Goal: Task Accomplishment & Management: Use online tool/utility

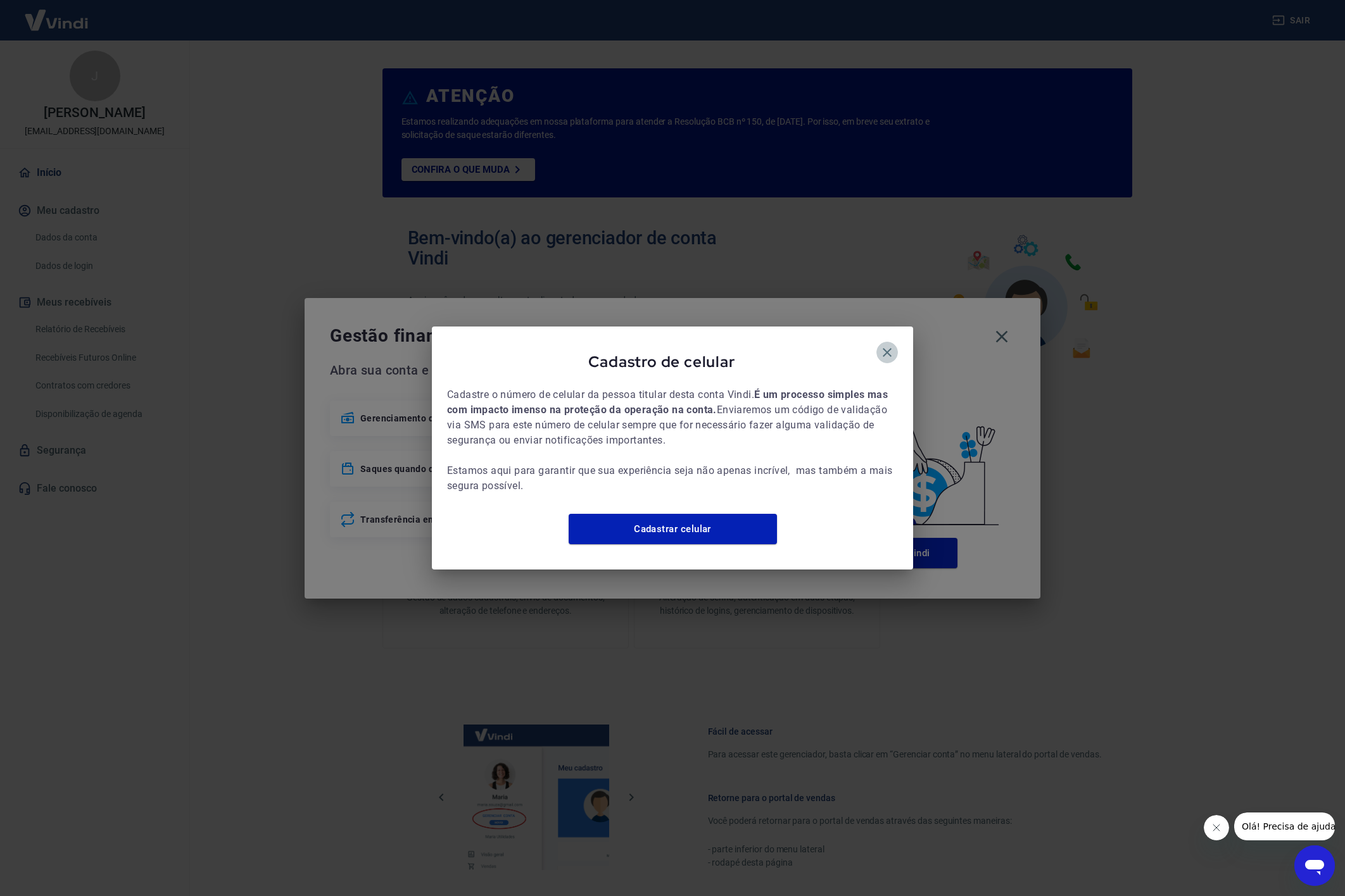
click at [885, 348] on icon "button" at bounding box center [887, 352] width 9 height 9
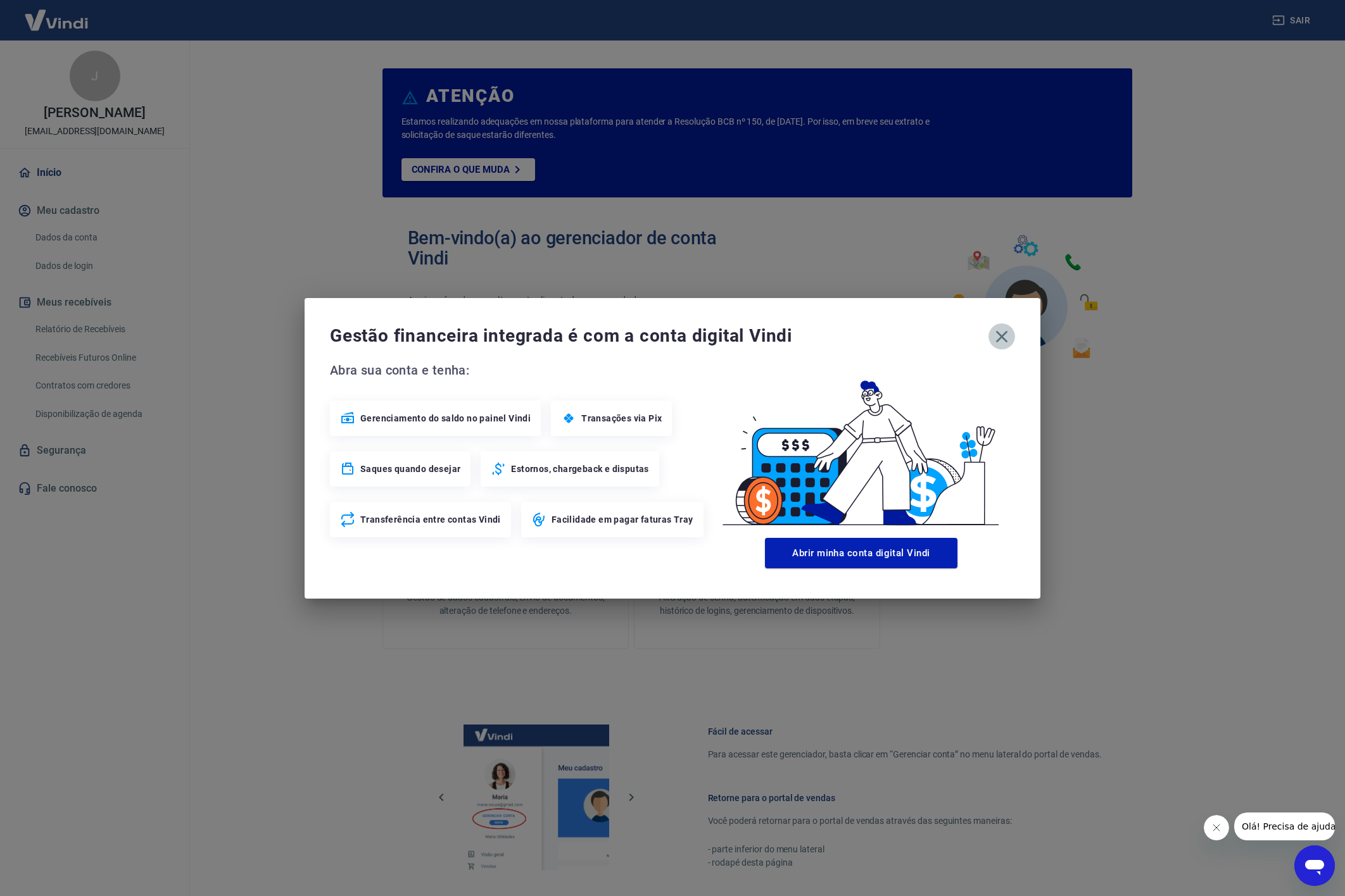
click at [998, 342] on icon "button" at bounding box center [1002, 337] width 21 height 21
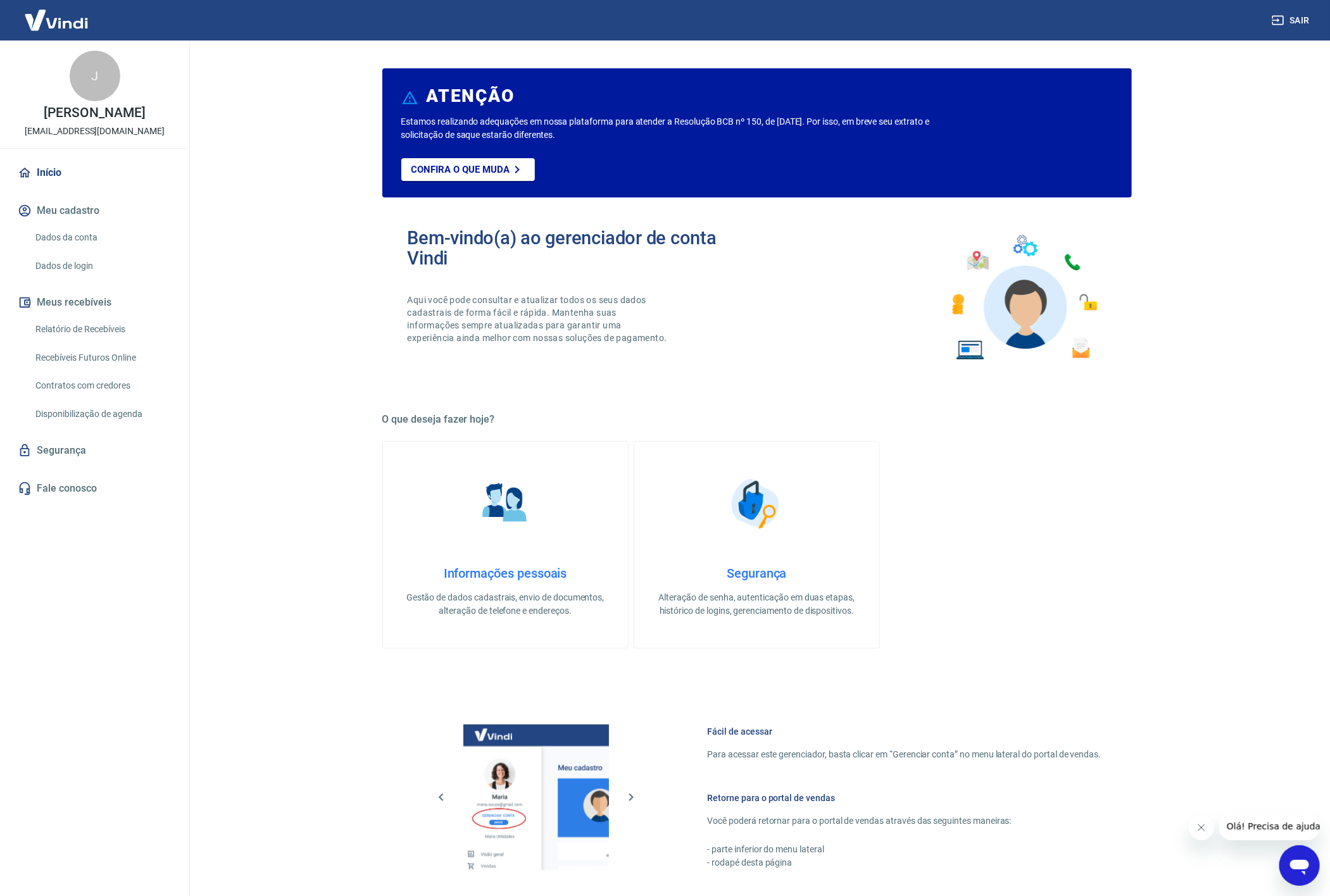
click at [710, 372] on div "Bem-vindo(a) ao gerenciador de conta Vindi Aqui você pode consultar e atualizar…" at bounding box center [757, 298] width 749 height 180
click at [70, 329] on link "Relatório de Recebíveis" at bounding box center [102, 329] width 144 height 26
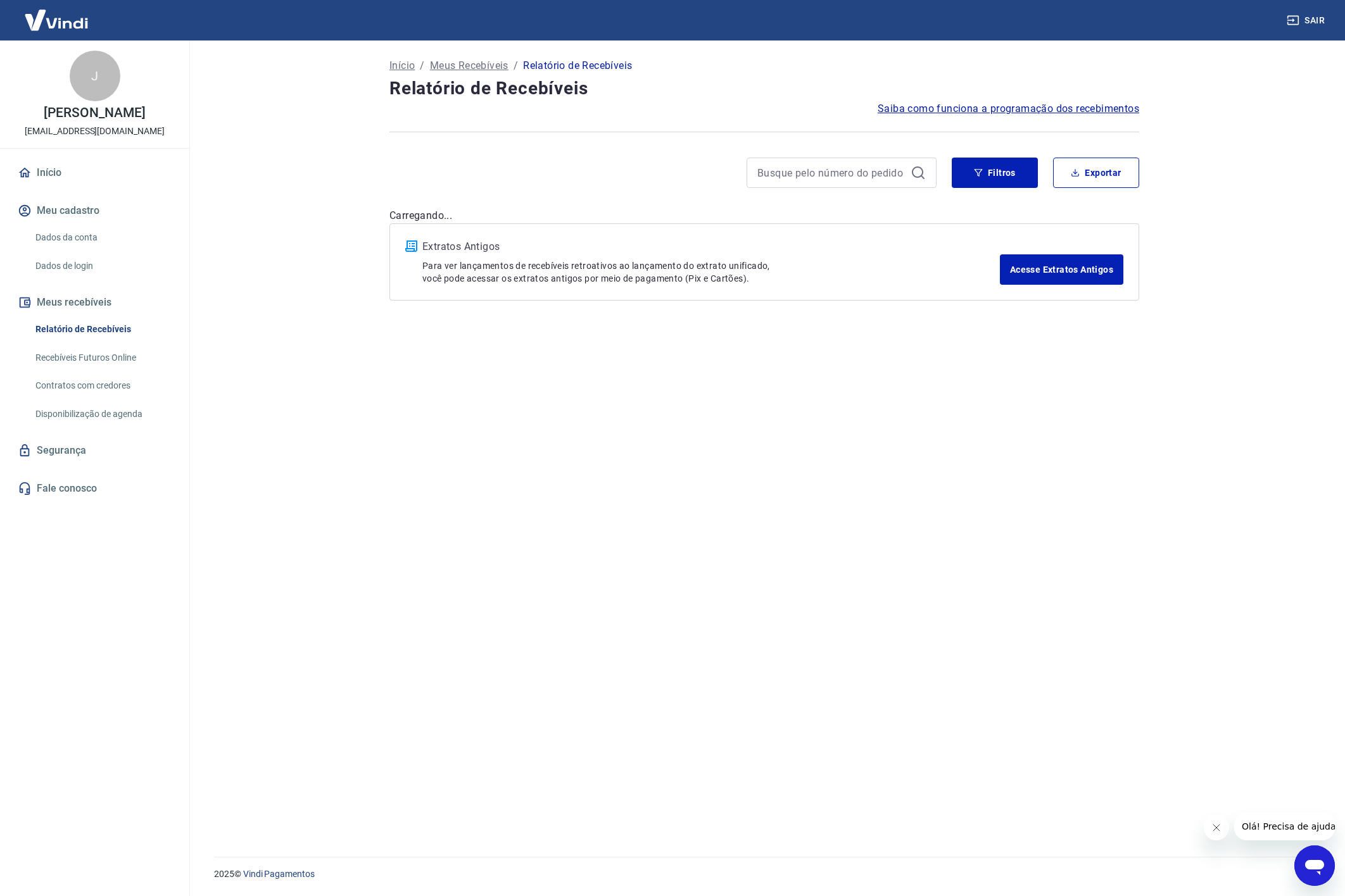
click at [700, 386] on div "Início / Meus Recebíveis / Relatório de Recebíveis Relatório de Recebíveis Saib…" at bounding box center [764, 441] width 780 height 801
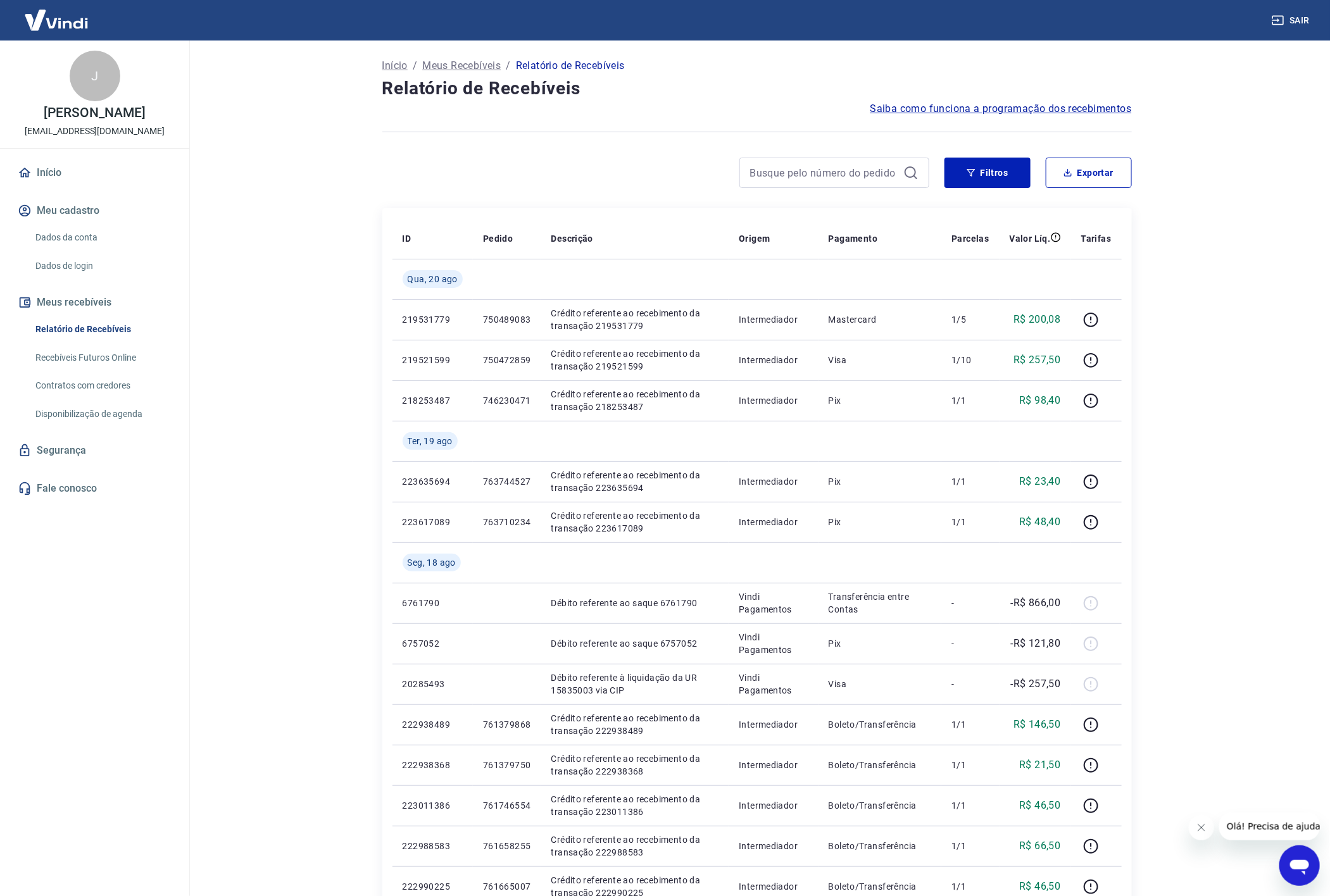
click at [1222, 342] on main "Início / Meus Recebíveis / Relatório de Recebíveis Relatório de Recebíveis Saib…" at bounding box center [757, 468] width 1147 height 856
